Goal: Transaction & Acquisition: Book appointment/travel/reservation

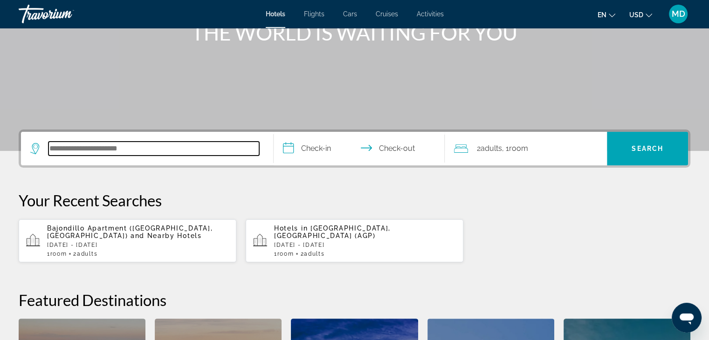
click at [202, 151] on input "Search hotel destination" at bounding box center [153, 149] width 211 height 14
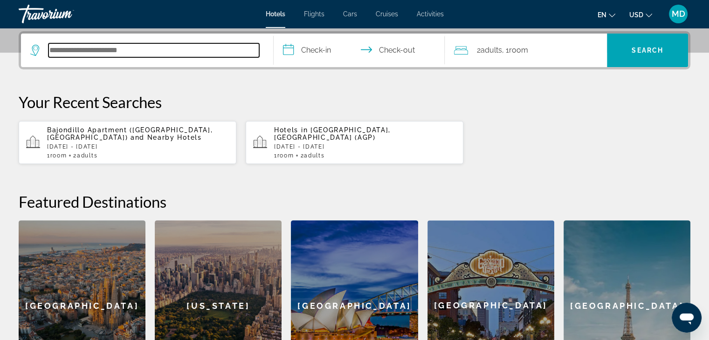
scroll to position [228, 0]
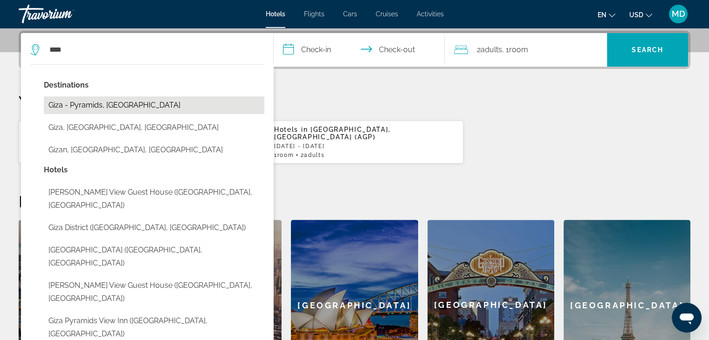
click at [177, 105] on button "Giza - Pyramids, [GEOGRAPHIC_DATA]" at bounding box center [154, 106] width 221 height 18
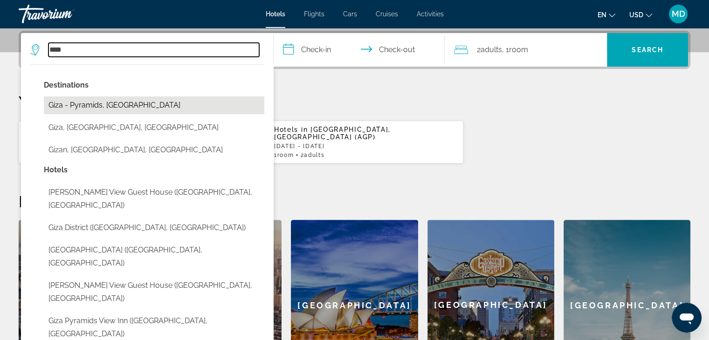
type input "**********"
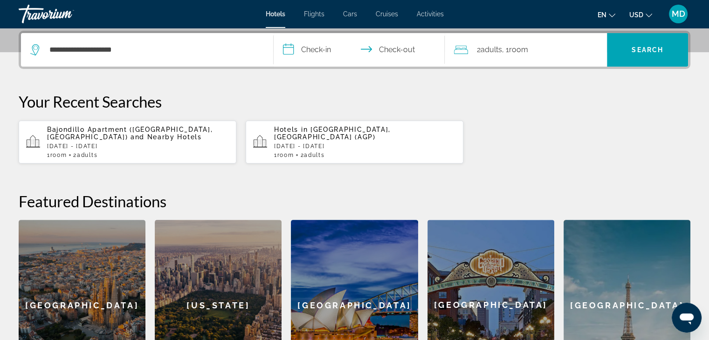
click at [324, 46] on input "**********" at bounding box center [361, 51] width 175 height 36
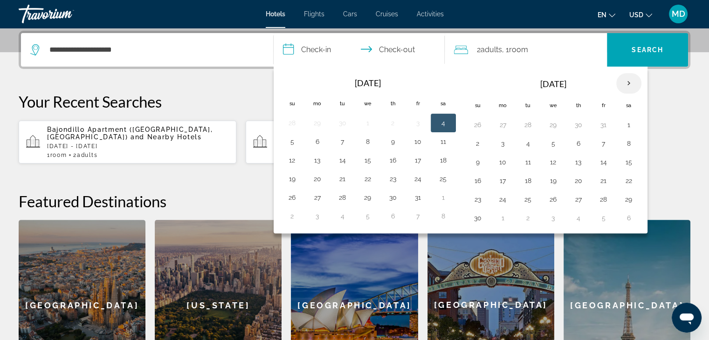
click at [624, 82] on th "Next month" at bounding box center [628, 83] width 25 height 21
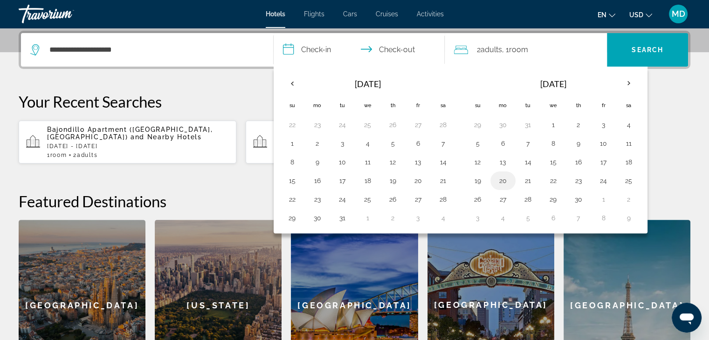
click at [499, 178] on button "20" at bounding box center [503, 180] width 15 height 13
click at [552, 179] on button "22" at bounding box center [553, 180] width 15 height 13
type input "**********"
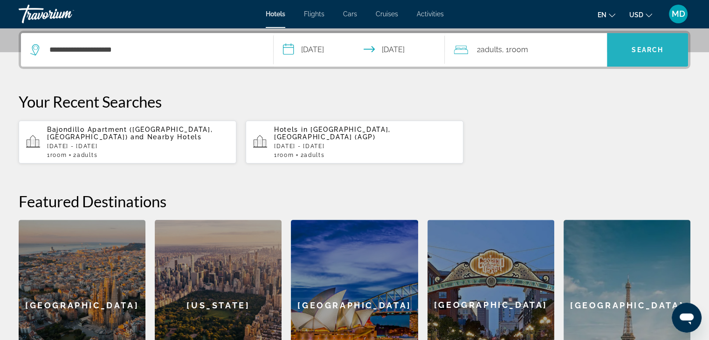
click at [643, 46] on span "Search" at bounding box center [648, 49] width 32 height 7
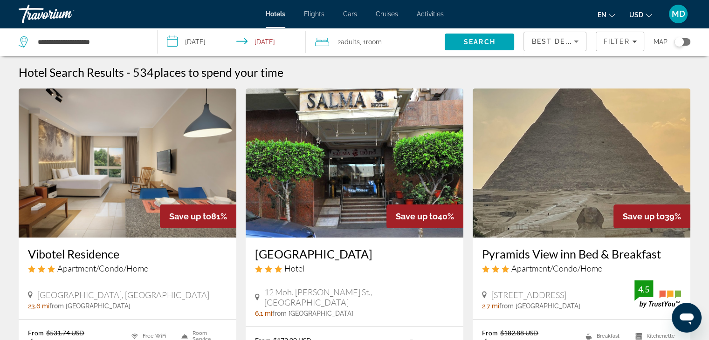
click at [685, 40] on div "Toggle map" at bounding box center [683, 41] width 16 height 7
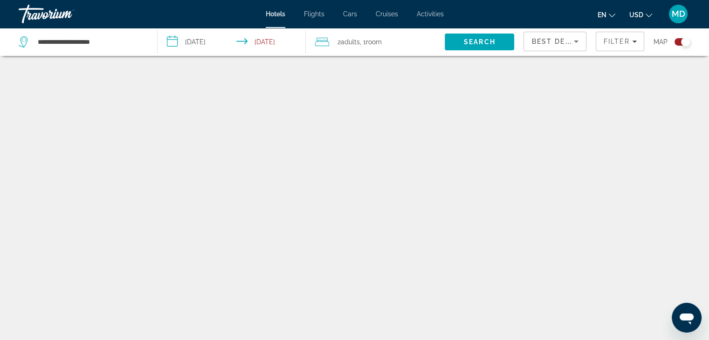
scroll to position [56, 0]
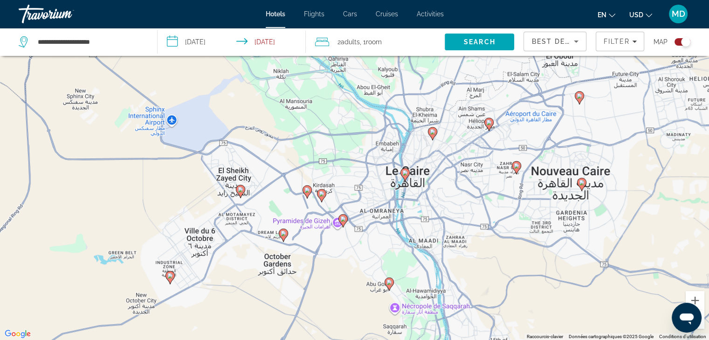
click at [328, 241] on div "Pour activer le glissement du marqueur avec le clavier, appuyez sur Alt+Entrée.…" at bounding box center [354, 170] width 709 height 340
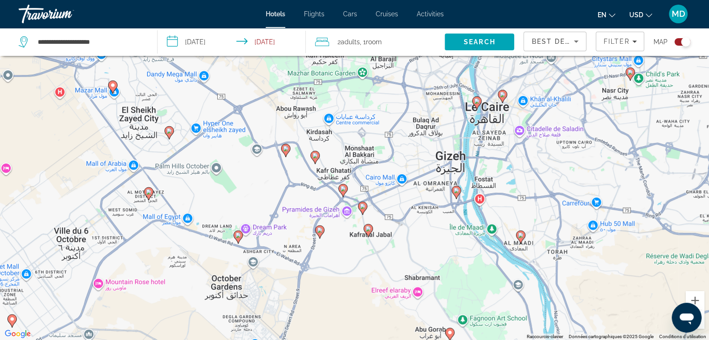
click at [328, 241] on div "Pour activer le glissement du marqueur avec le clavier, appuyez sur Alt+Entrée.…" at bounding box center [354, 170] width 709 height 340
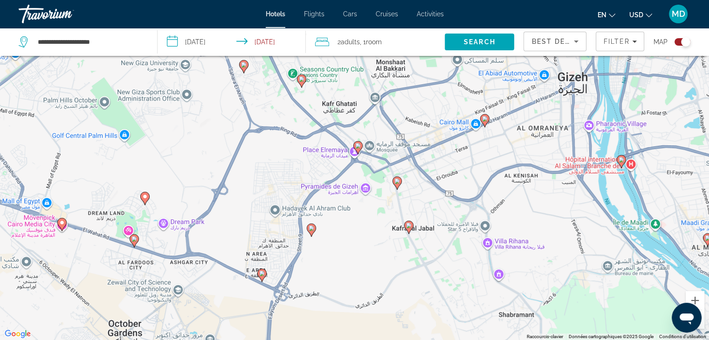
click at [347, 242] on div "Pour activer le glissement du marqueur avec le clavier, appuyez sur Alt+Entrée.…" at bounding box center [354, 170] width 709 height 340
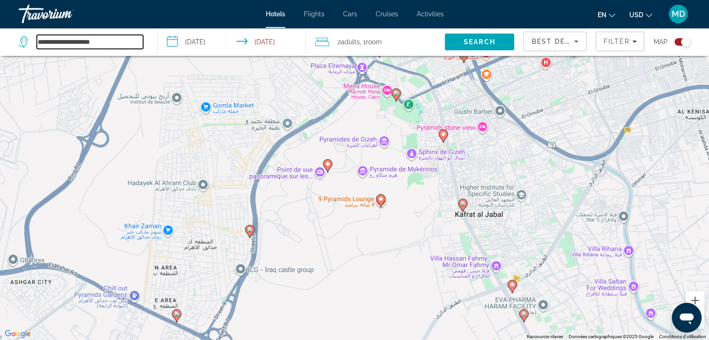
click at [126, 44] on input "**********" at bounding box center [90, 42] width 106 height 14
drag, startPoint x: 124, startPoint y: 43, endPoint x: 38, endPoint y: 37, distance: 86.0
click at [38, 37] on input "**********" at bounding box center [90, 42] width 106 height 14
paste input "*******"
click at [473, 43] on span "Search" at bounding box center [480, 41] width 32 height 7
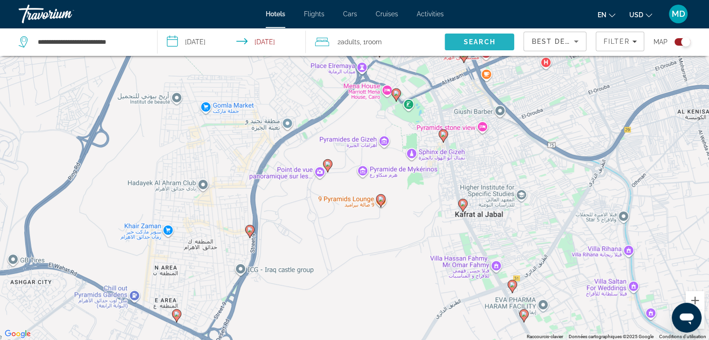
click at [473, 43] on span "Search" at bounding box center [480, 41] width 32 height 7
click at [676, 42] on div "Toggle map" at bounding box center [683, 41] width 16 height 7
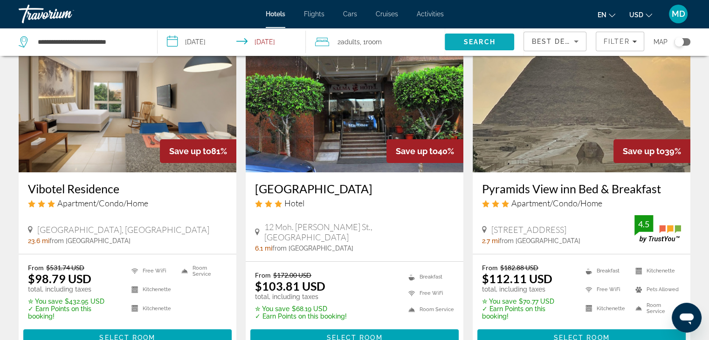
click at [471, 45] on span "Search" at bounding box center [480, 41] width 32 height 7
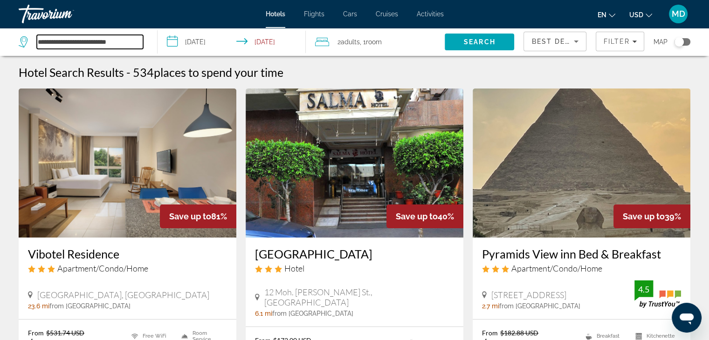
click at [122, 41] on input "**********" at bounding box center [90, 42] width 106 height 14
drag, startPoint x: 136, startPoint y: 42, endPoint x: 130, endPoint y: 43, distance: 6.2
click at [130, 43] on input "**********" at bounding box center [90, 42] width 106 height 14
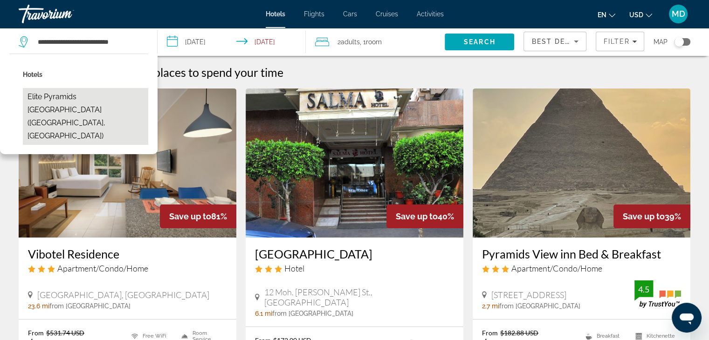
click at [97, 97] on button "Elite Pyramids [GEOGRAPHIC_DATA] ([GEOGRAPHIC_DATA], [GEOGRAPHIC_DATA])" at bounding box center [85, 116] width 125 height 57
type input "**********"
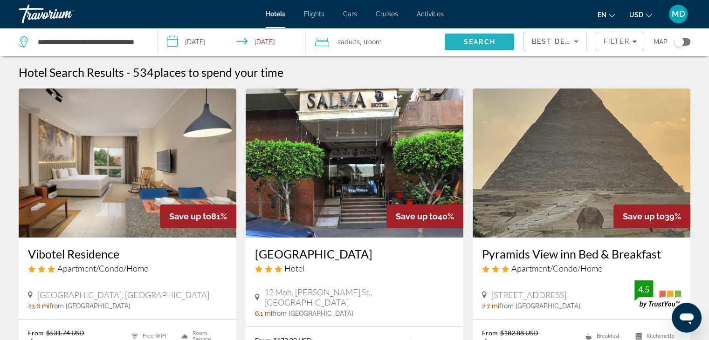
click at [468, 39] on span "Search" at bounding box center [480, 41] width 32 height 7
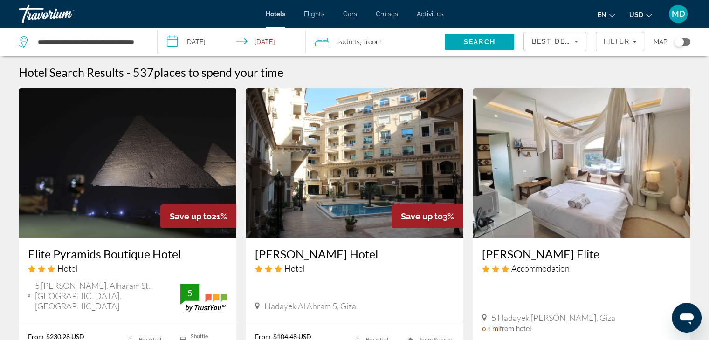
click at [649, 13] on icon "Change currency" at bounding box center [649, 15] width 7 height 7
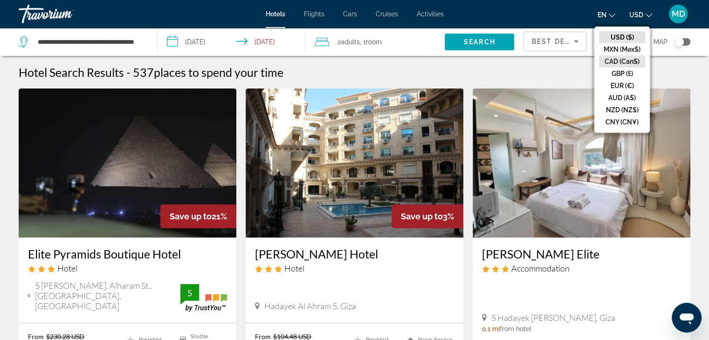
click at [618, 62] on button "CAD (Can$)" at bounding box center [622, 61] width 46 height 12
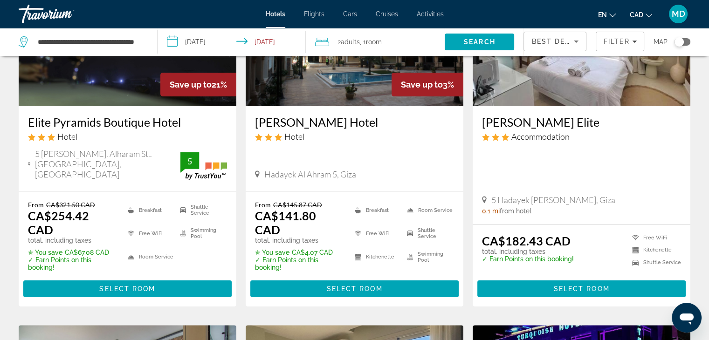
scroll to position [140, 0]
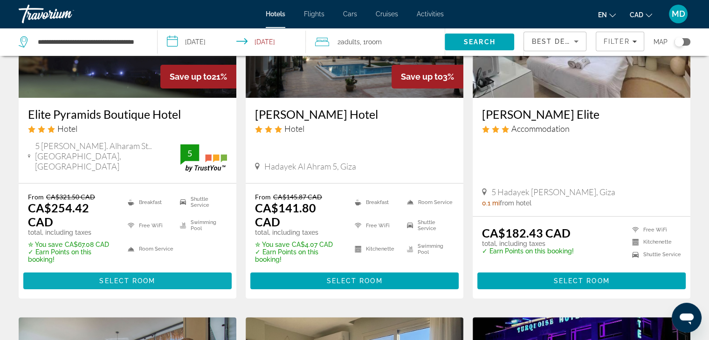
click at [110, 270] on span "Main content" at bounding box center [127, 281] width 208 height 22
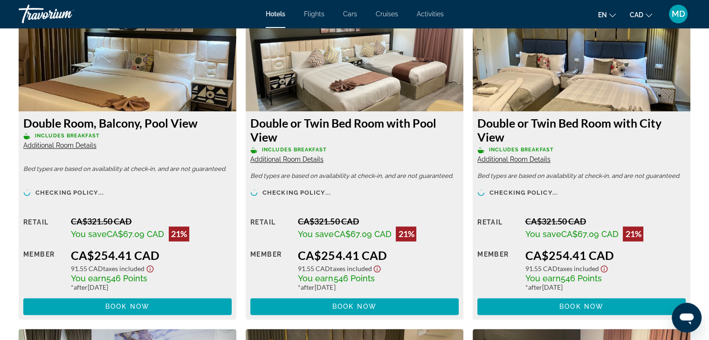
scroll to position [1331, 0]
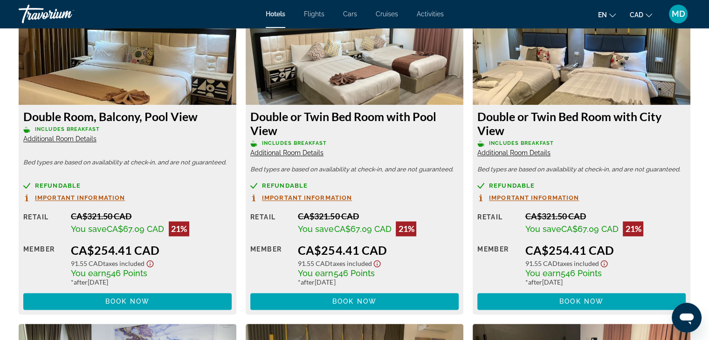
click at [278, 197] on span "Important Information" at bounding box center [307, 198] width 90 height 6
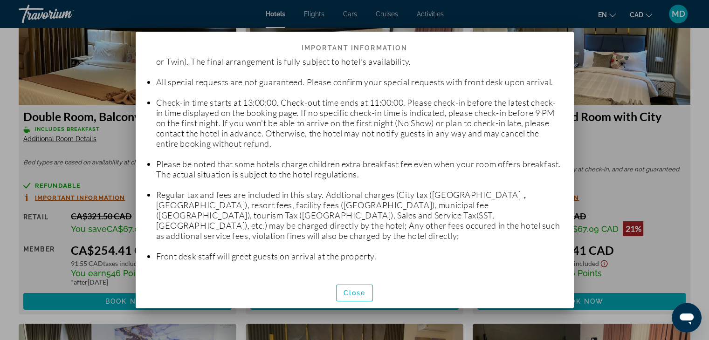
scroll to position [75, 0]
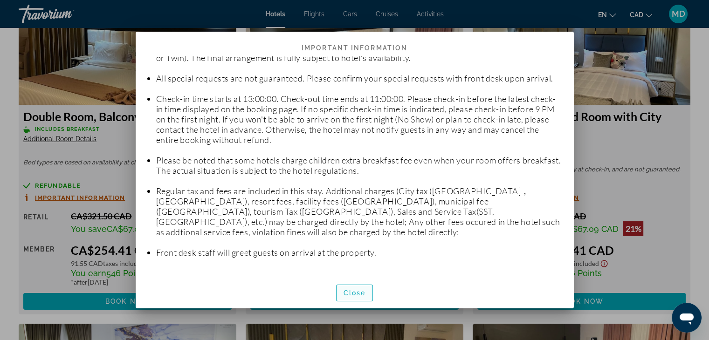
click at [352, 288] on span "button" at bounding box center [355, 293] width 36 height 22
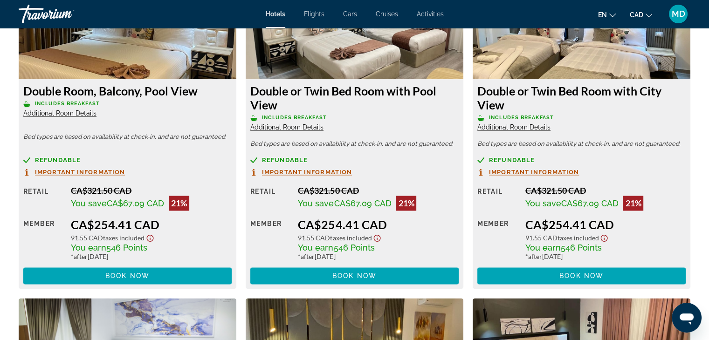
scroll to position [1358, 0]
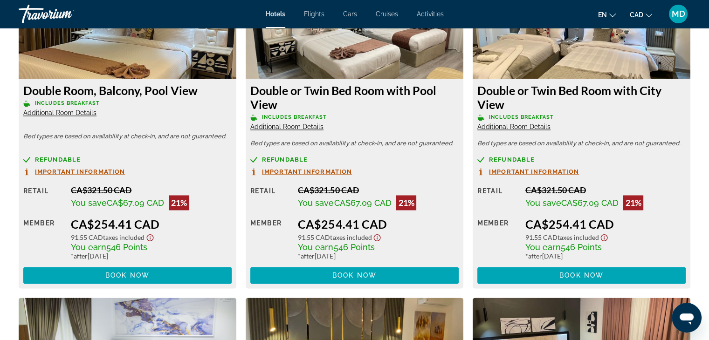
click at [278, 127] on span "Additional Room Details" at bounding box center [286, 126] width 73 height 7
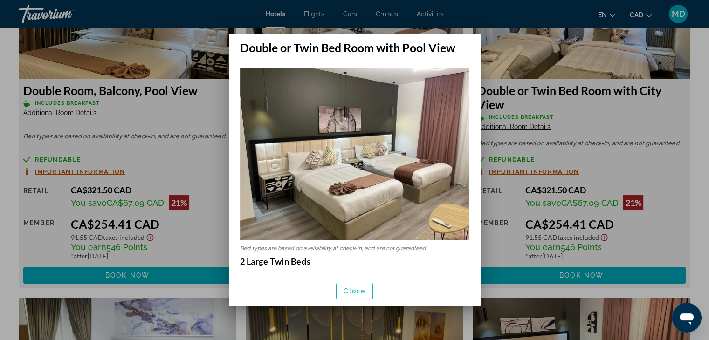
click at [349, 116] on img at bounding box center [354, 155] width 229 height 172
click at [351, 292] on span "Close" at bounding box center [355, 291] width 22 height 7
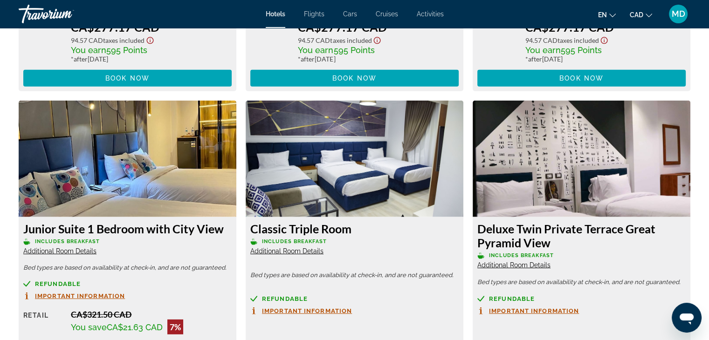
scroll to position [2562, 0]
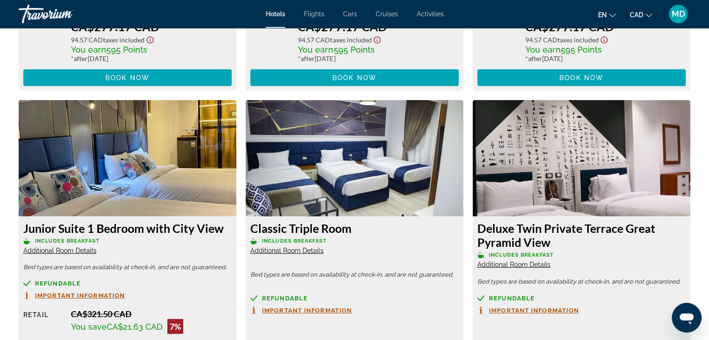
click at [571, 152] on img "Main content" at bounding box center [582, 158] width 218 height 117
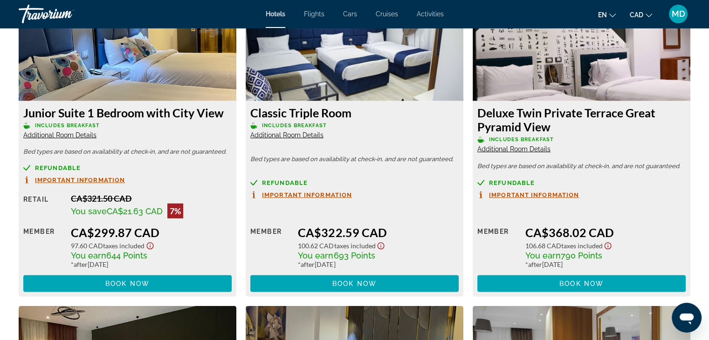
scroll to position [2679, 0]
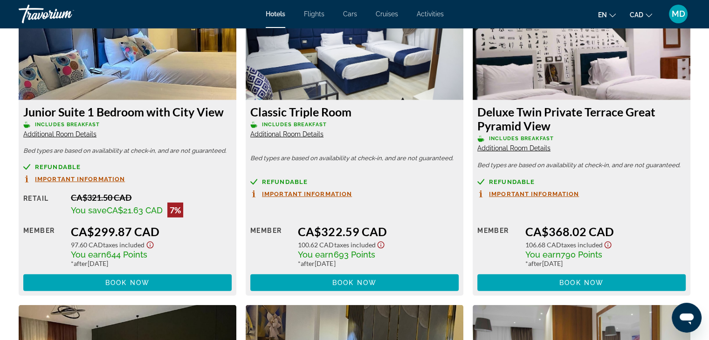
click at [512, 153] on div "Deluxe Twin Private Terrace Great Pyramid View Includes Breakfast Additional Ro…" at bounding box center [582, 198] width 218 height 196
click at [513, 150] on span "Additional Room Details" at bounding box center [513, 148] width 73 height 7
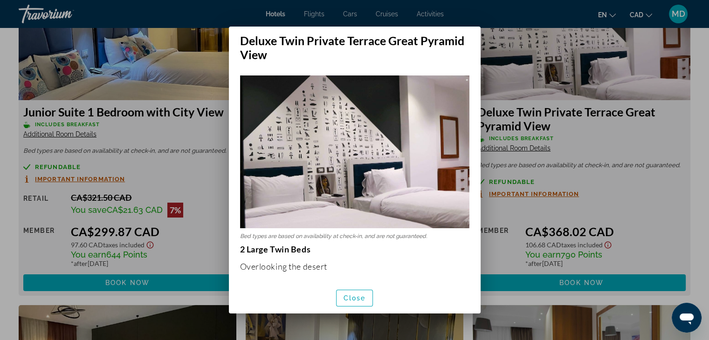
scroll to position [0, 0]
click at [455, 141] on img at bounding box center [354, 152] width 229 height 153
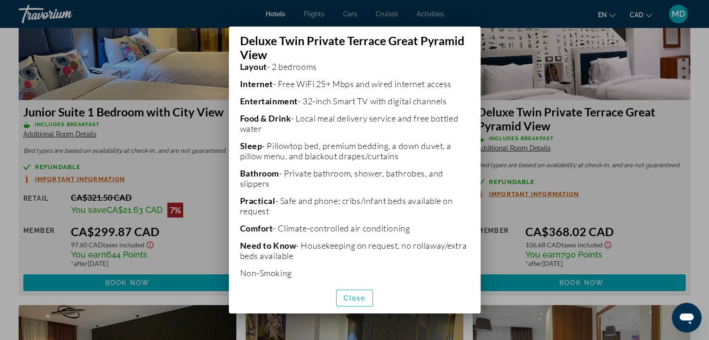
scroll to position [235, 0]
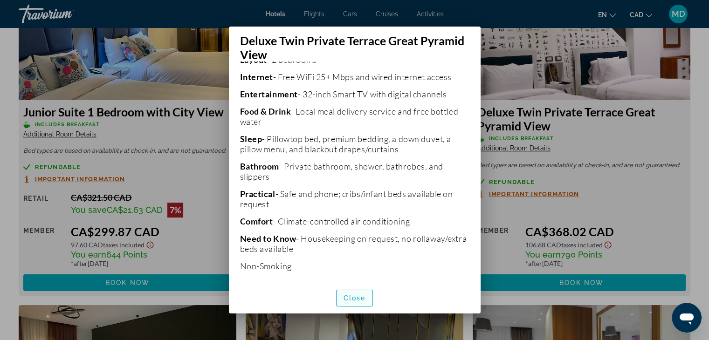
click at [353, 303] on span "button" at bounding box center [355, 298] width 36 height 22
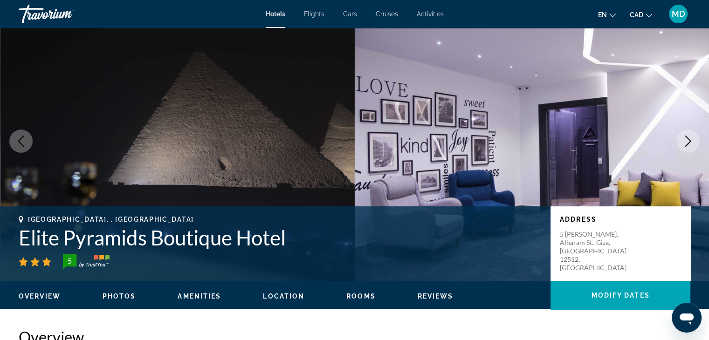
scroll to position [0, 0]
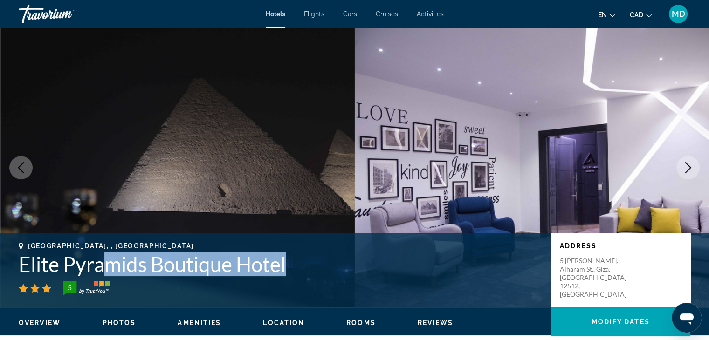
drag, startPoint x: 292, startPoint y: 263, endPoint x: 103, endPoint y: 254, distance: 188.6
click at [103, 254] on h1 "Elite Pyramids Boutique Hotel" at bounding box center [280, 264] width 523 height 24
drag, startPoint x: 19, startPoint y: 263, endPoint x: 288, endPoint y: 263, distance: 269.5
click at [288, 263] on h1 "Elite Pyramids Boutique Hotel" at bounding box center [280, 264] width 523 height 24
